Goal: Task Accomplishment & Management: Use online tool/utility

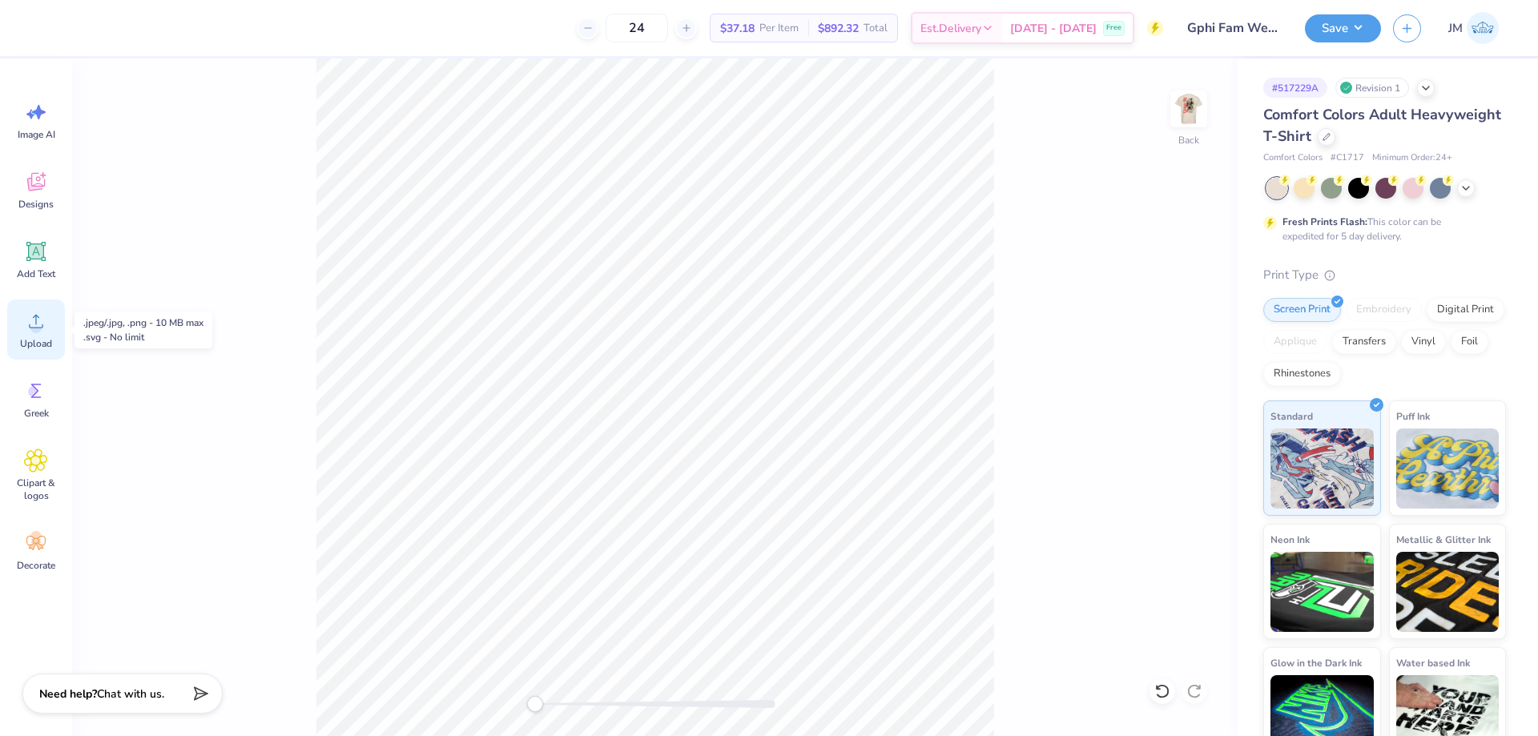
click at [48, 346] on span "Upload" at bounding box center [36, 343] width 32 height 13
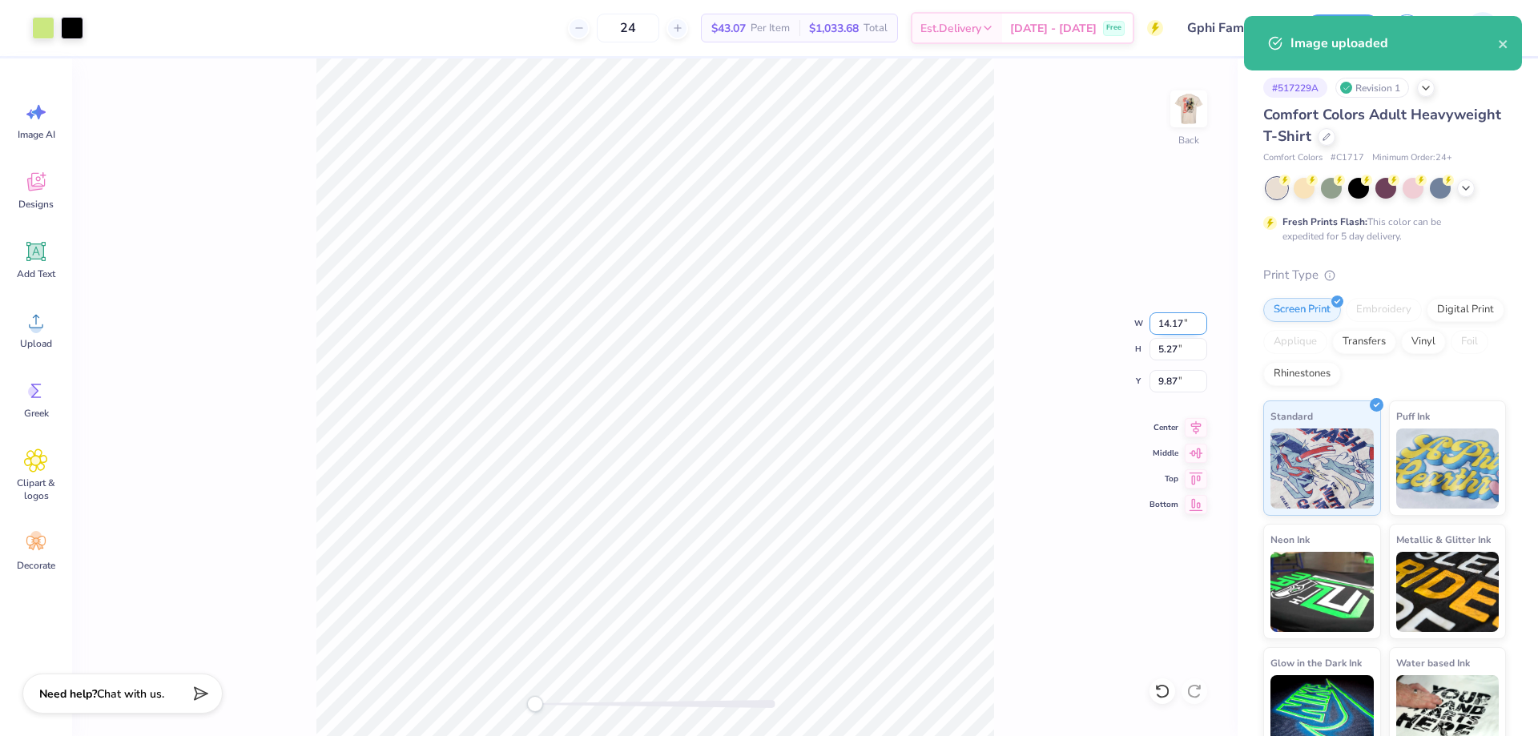
click at [1158, 326] on input "14.17" at bounding box center [1178, 323] width 58 height 22
type input "3.50"
type input "1.30"
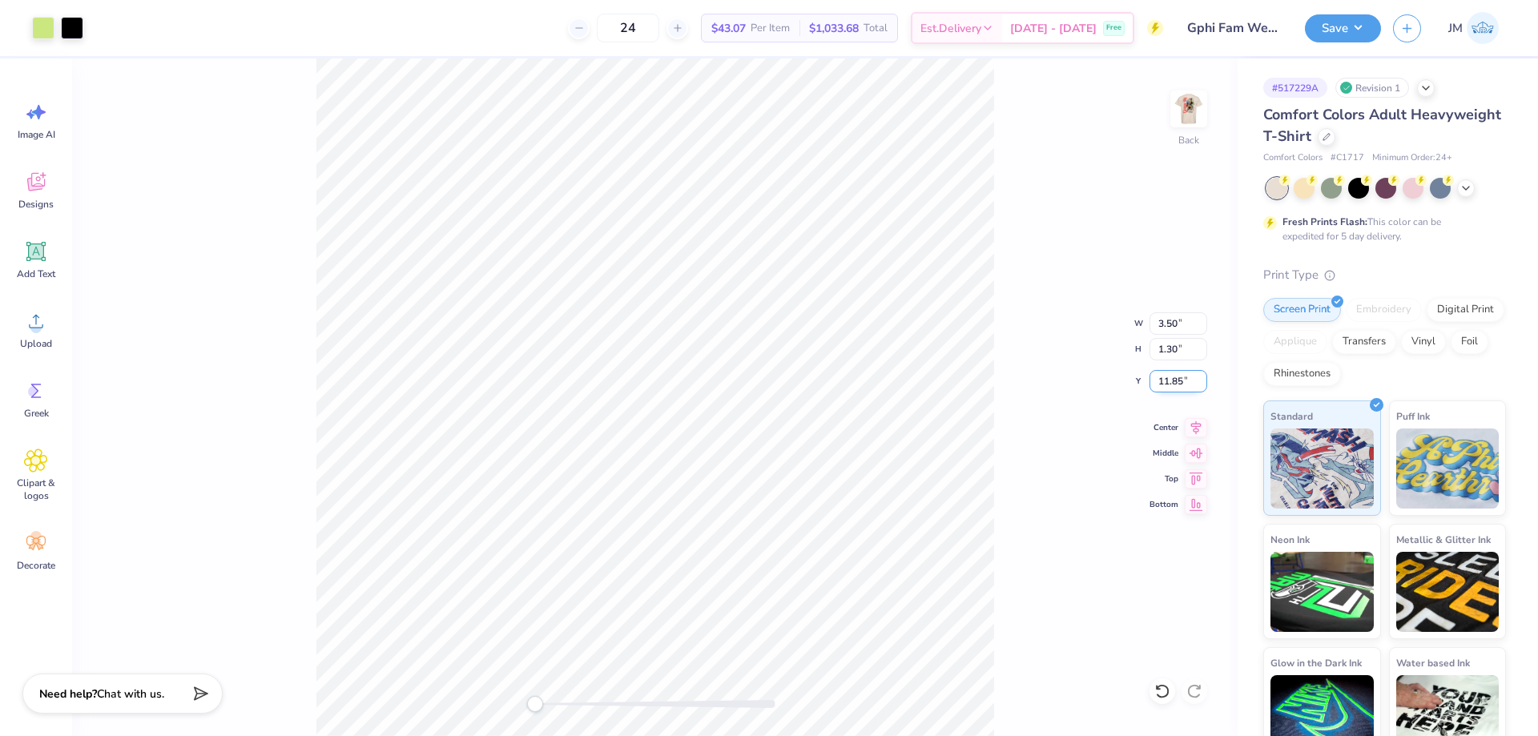
click at [1183, 388] on input "11.85" at bounding box center [1178, 381] width 58 height 22
type input "3"
click at [45, 34] on div at bounding box center [43, 26] width 22 height 22
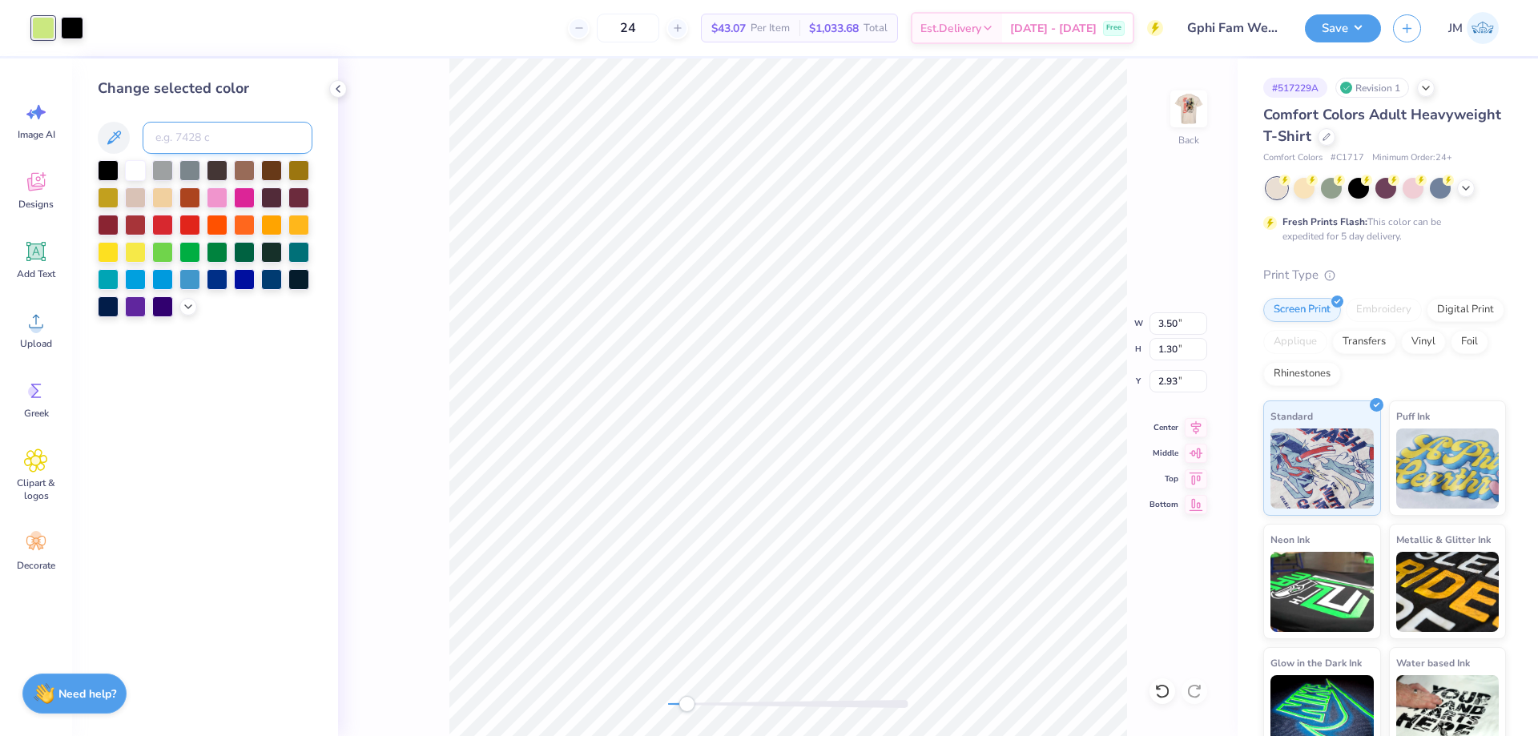
click at [179, 143] on input at bounding box center [228, 138] width 170 height 32
type input "372"
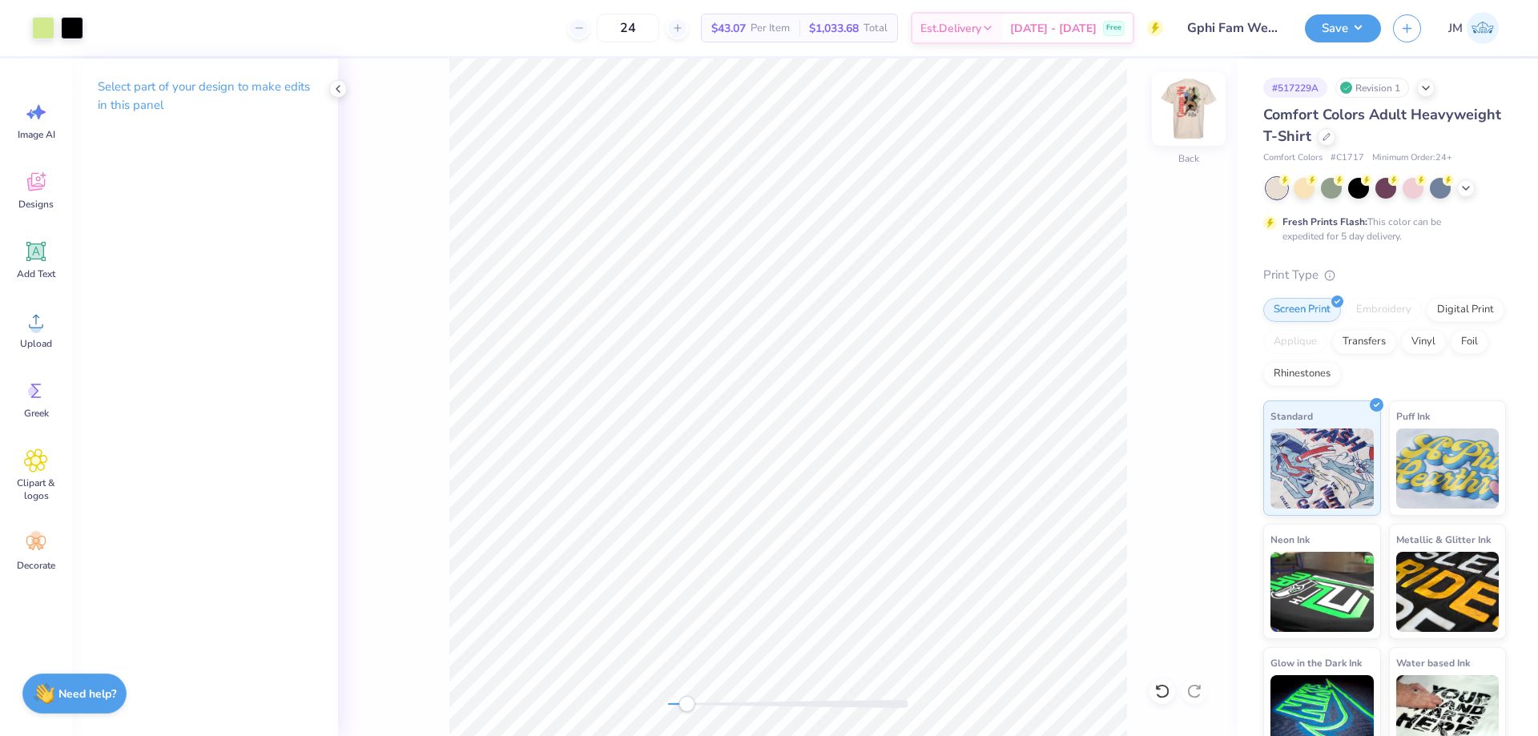
click at [1179, 109] on img at bounding box center [1189, 109] width 64 height 64
click at [1179, 121] on img at bounding box center [1189, 109] width 64 height 64
click at [34, 320] on icon at bounding box center [36, 321] width 24 height 24
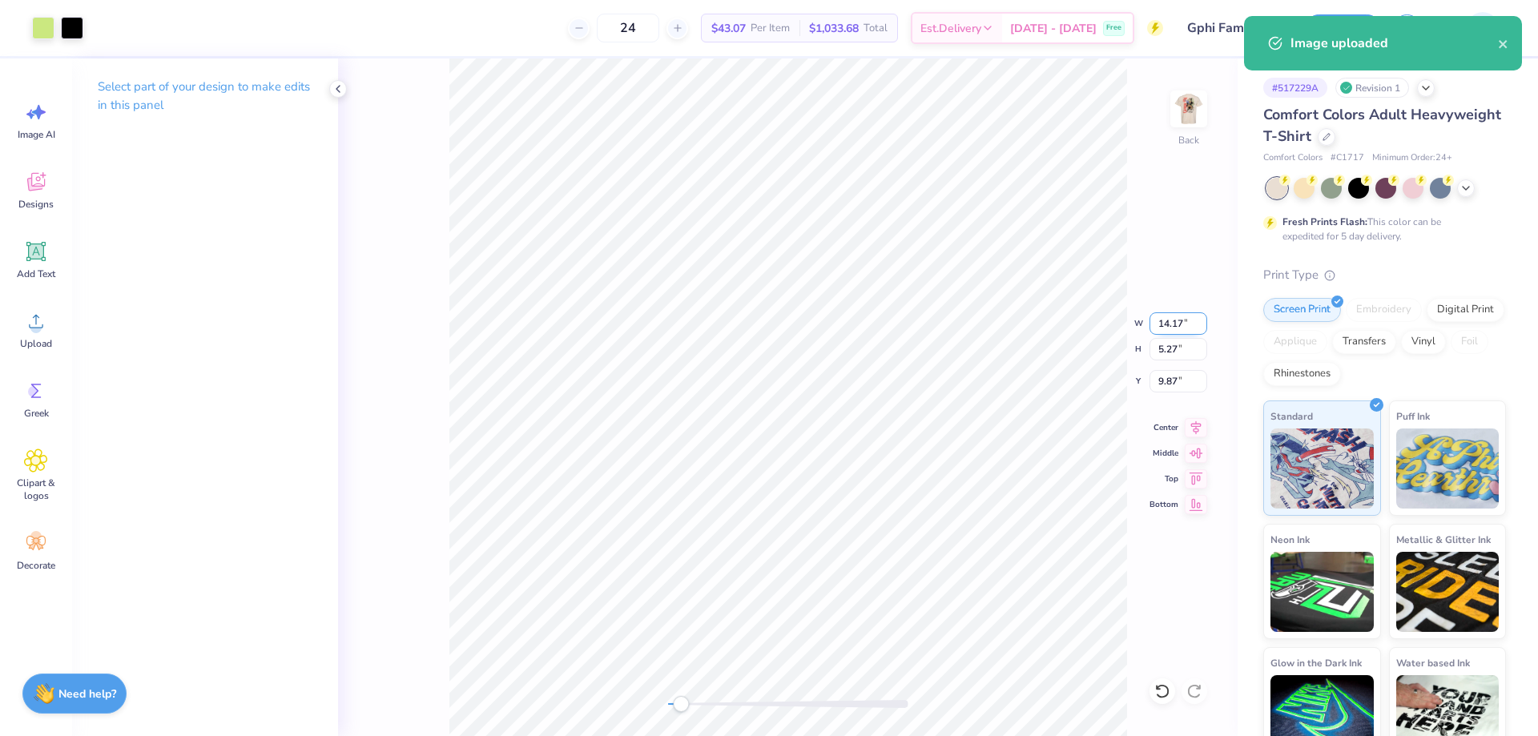
click at [1172, 318] on input "14.17" at bounding box center [1178, 323] width 58 height 22
type input "3.50"
type input "1.30"
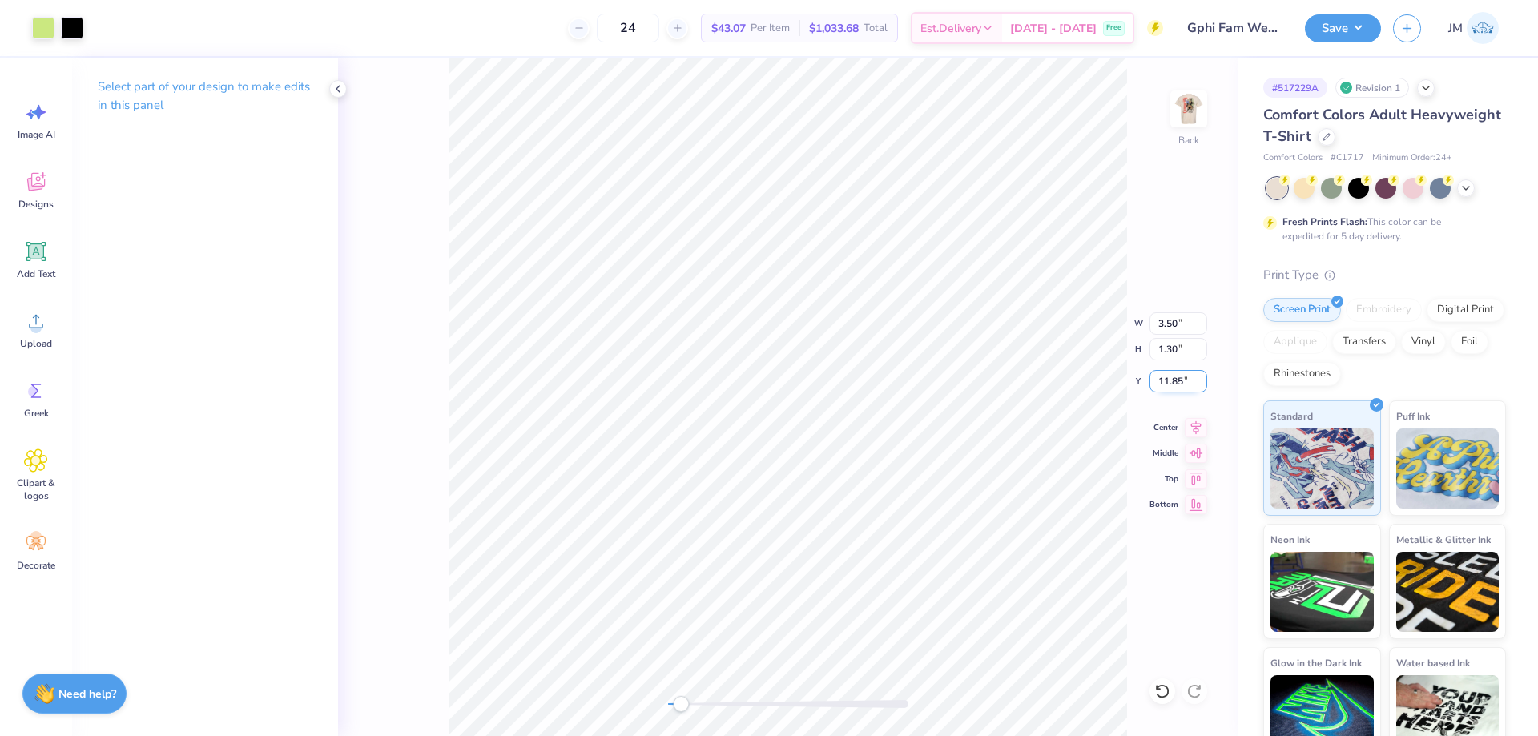
click at [1184, 372] on input "11.85" at bounding box center [1178, 381] width 58 height 22
type input "3"
click at [1355, 34] on button "Save" at bounding box center [1343, 26] width 76 height 28
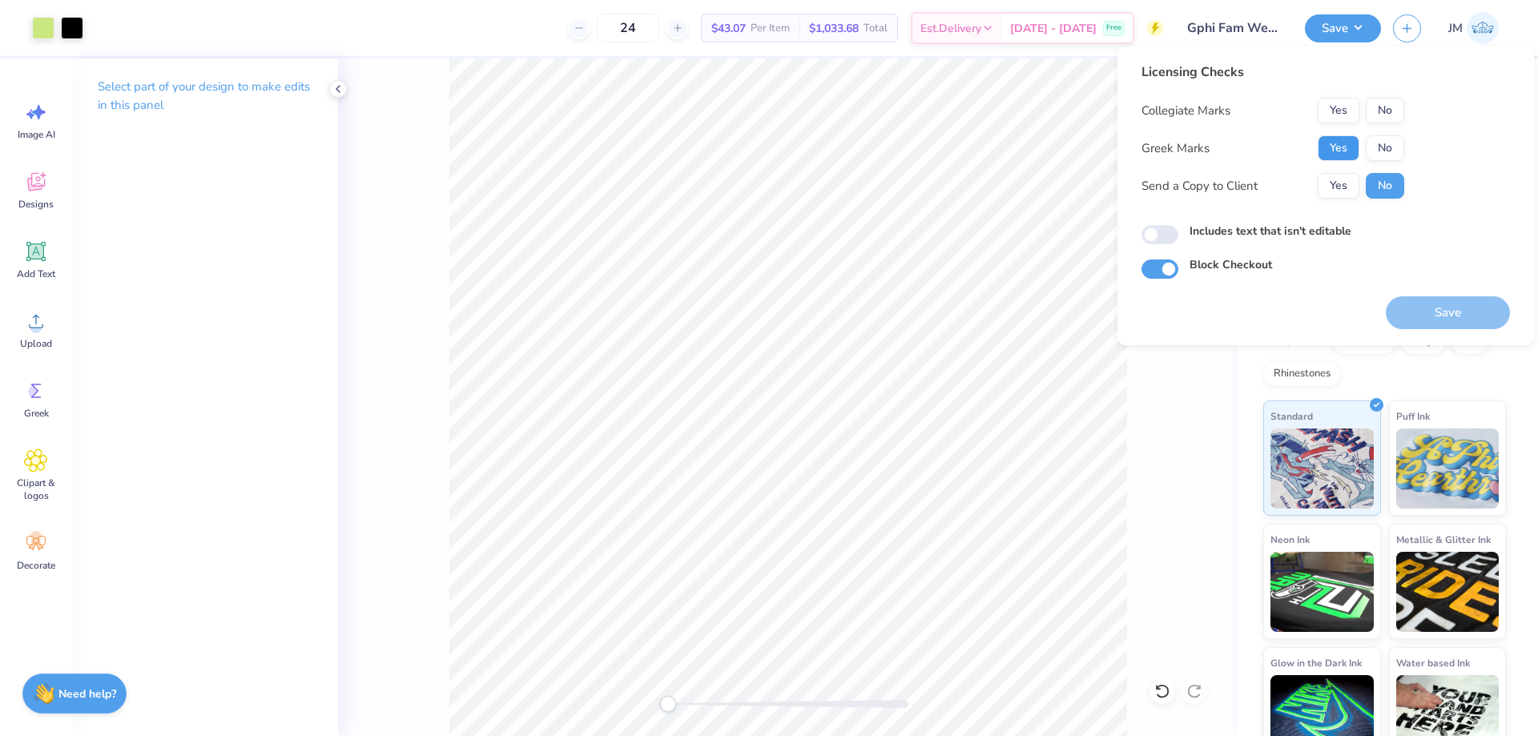
click at [1329, 144] on button "Yes" at bounding box center [1338, 148] width 42 height 26
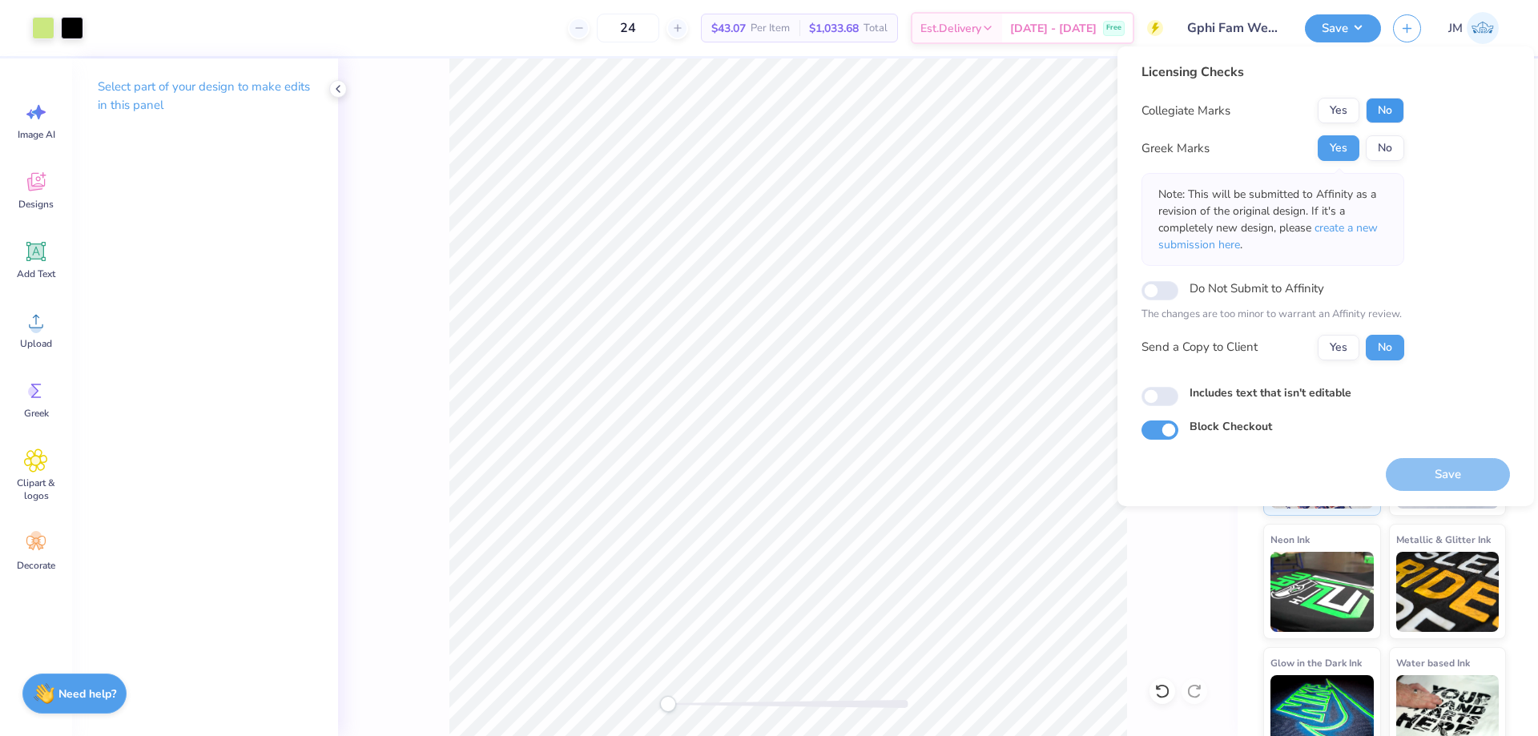
click at [1376, 107] on button "No" at bounding box center [1385, 111] width 38 height 26
click at [1364, 225] on span "create a new submission here" at bounding box center [1267, 236] width 219 height 32
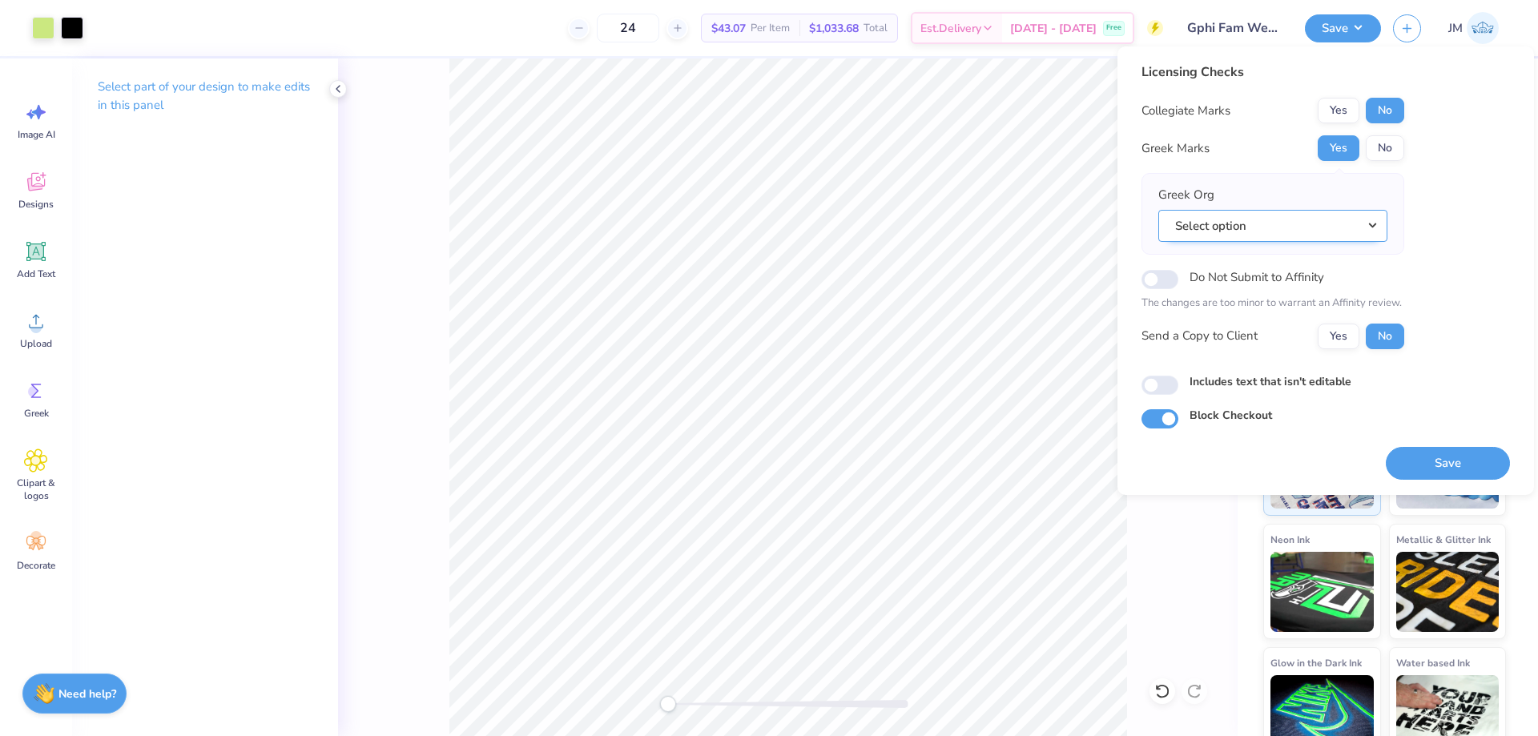
click at [1371, 225] on button "Select option" at bounding box center [1272, 226] width 229 height 33
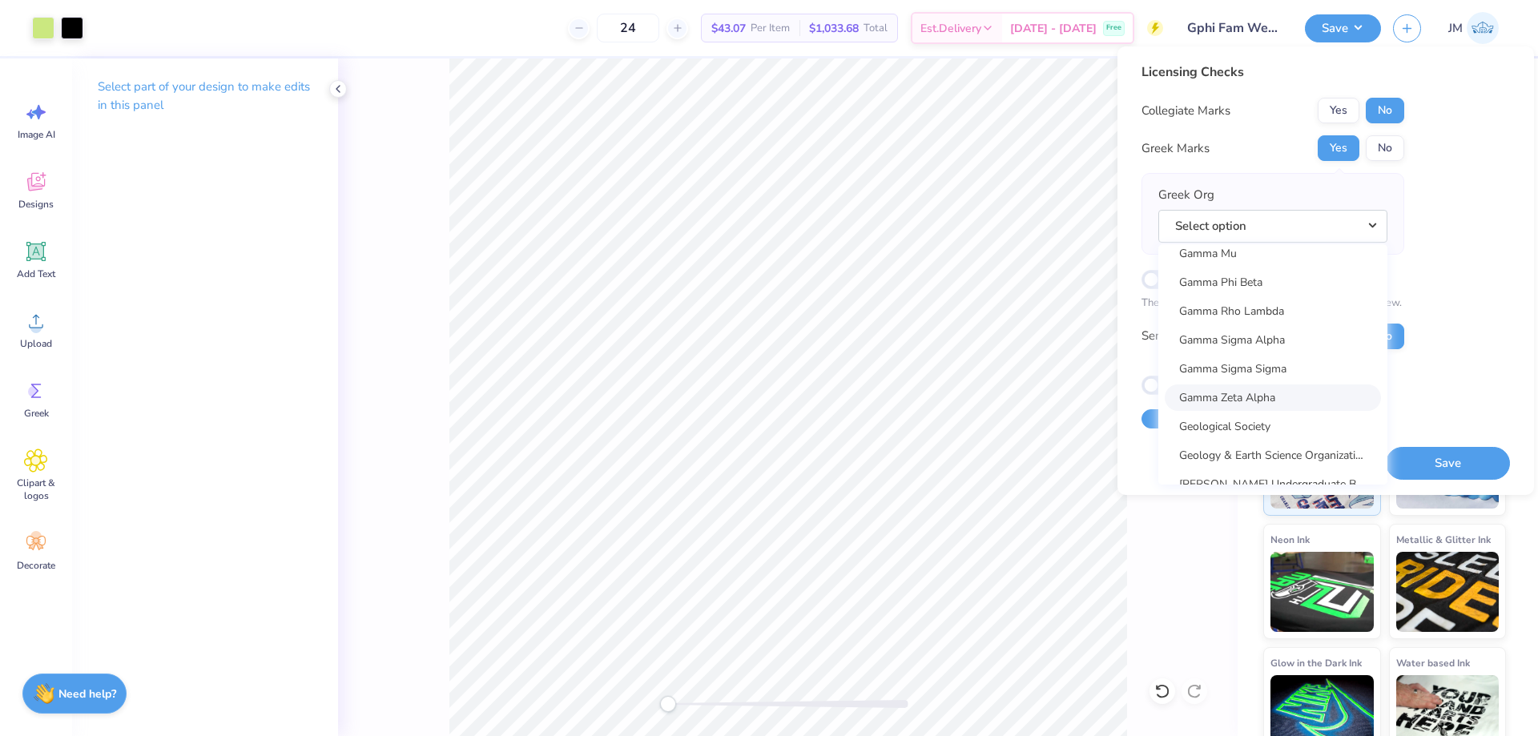
scroll to position [5075, 0]
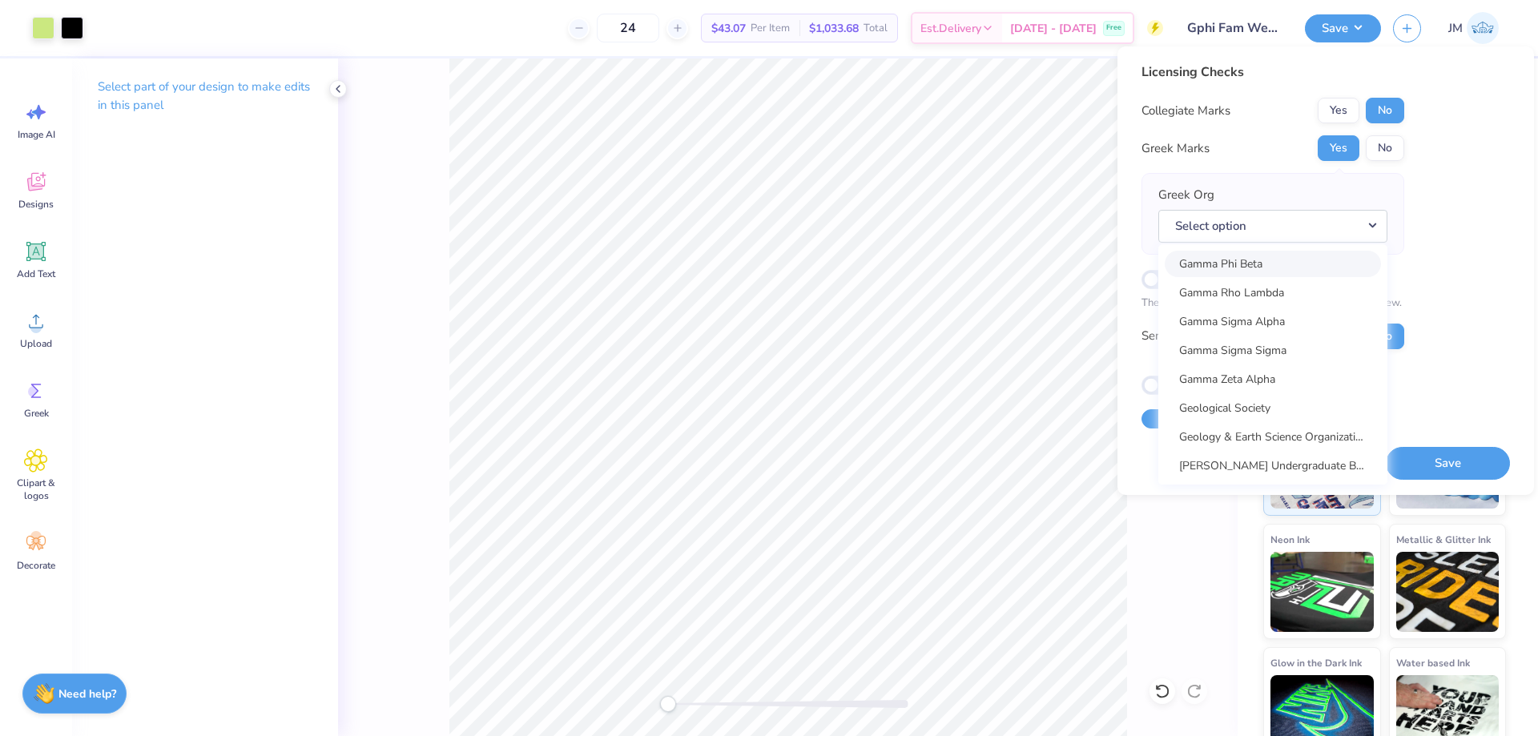
click at [1304, 261] on link "Gamma Phi Beta" at bounding box center [1273, 264] width 216 height 26
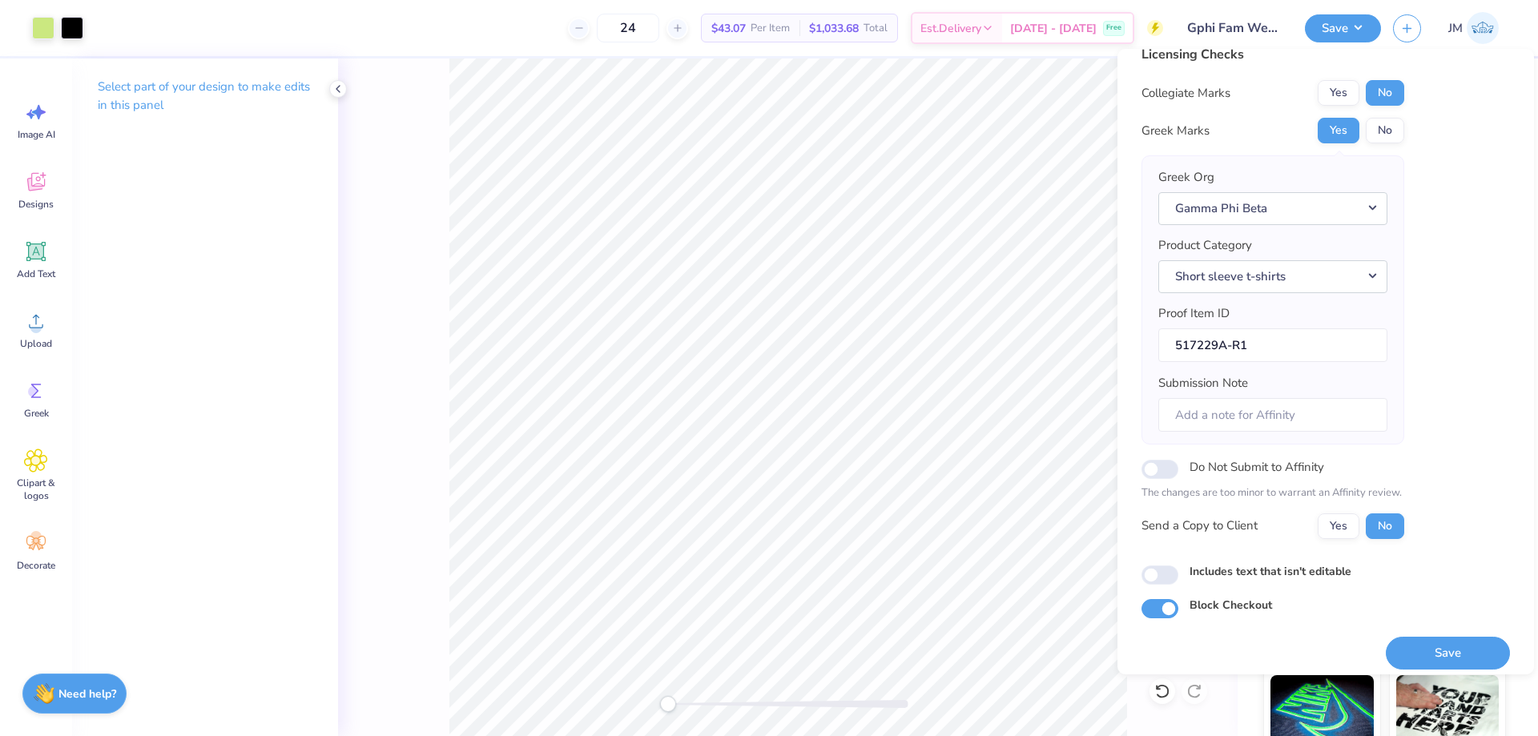
scroll to position [30, 0]
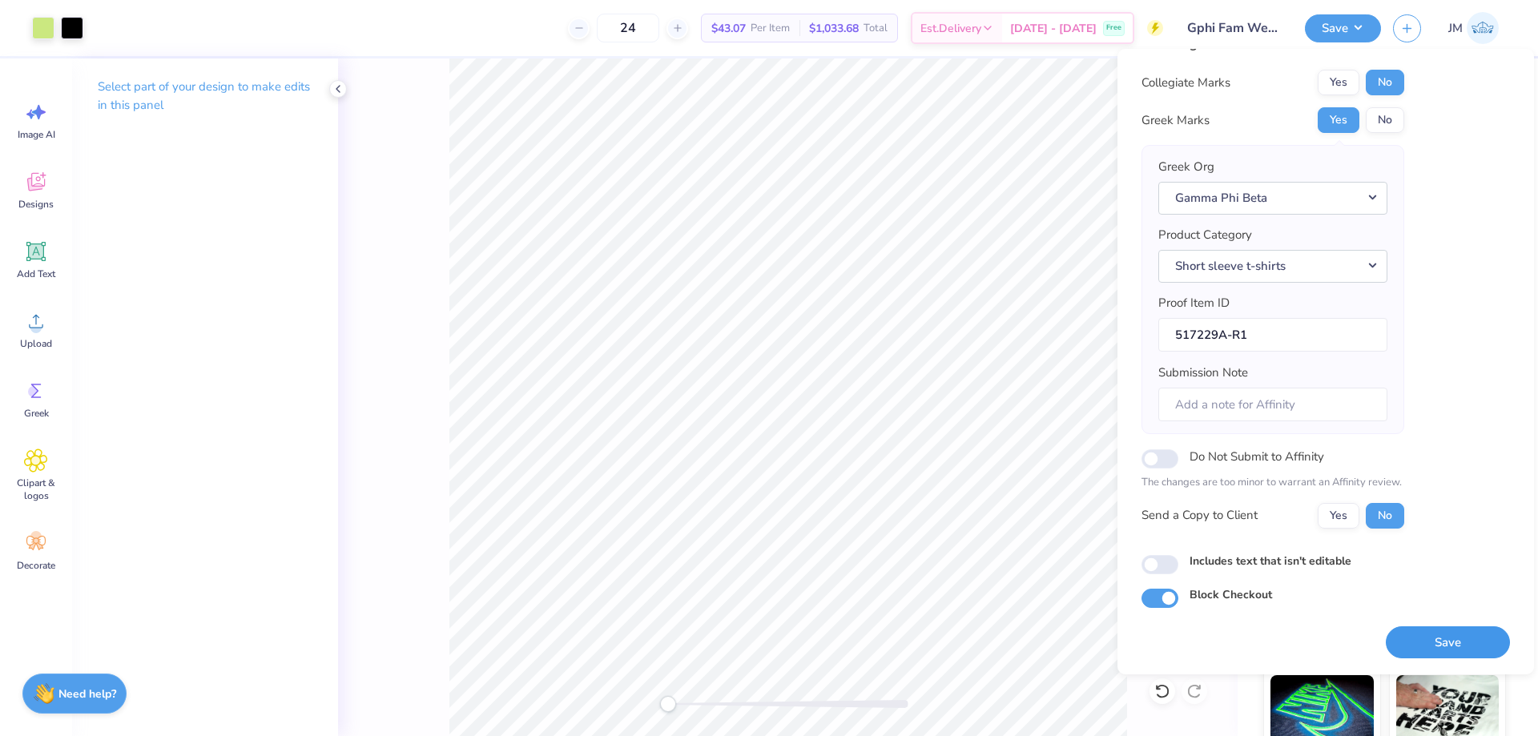
click at [1431, 634] on button "Save" at bounding box center [1448, 642] width 124 height 33
